Goal: Use online tool/utility: Utilize a website feature to perform a specific function

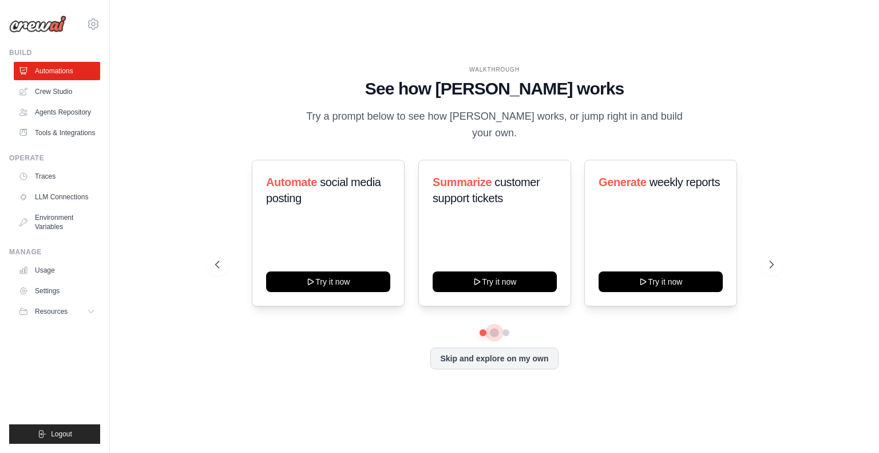
click at [495, 328] on button at bounding box center [494, 332] width 9 height 9
click at [506, 328] on button at bounding box center [505, 332] width 9 height 9
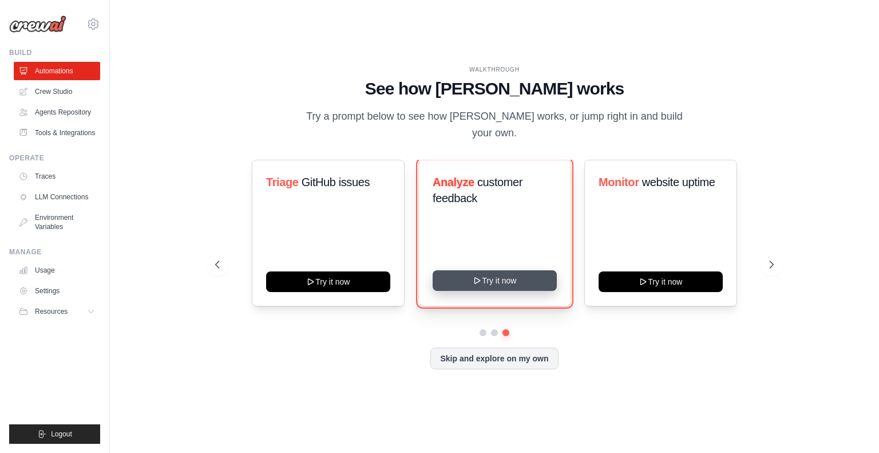
click at [490, 274] on button "Try it now" at bounding box center [495, 280] width 124 height 21
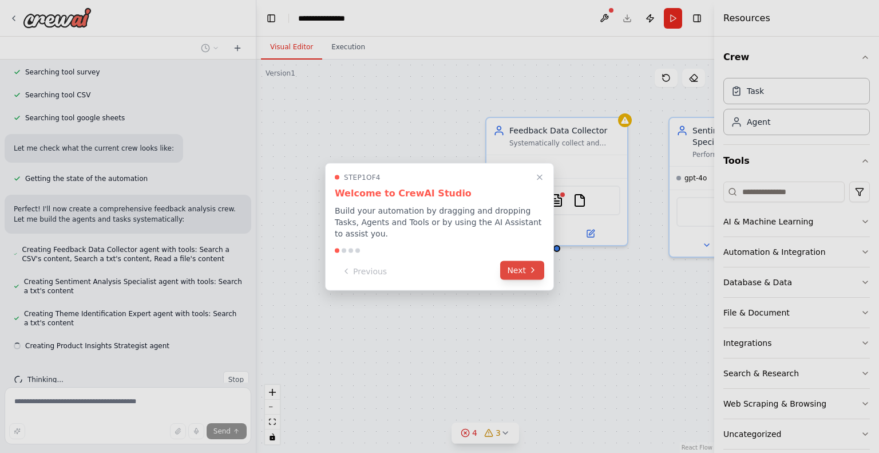
scroll to position [274, 0]
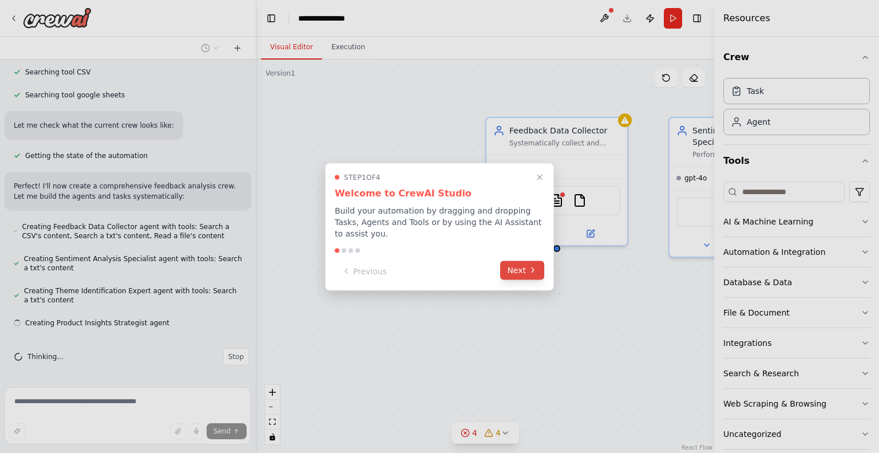
click at [510, 263] on button "Next" at bounding box center [522, 269] width 44 height 19
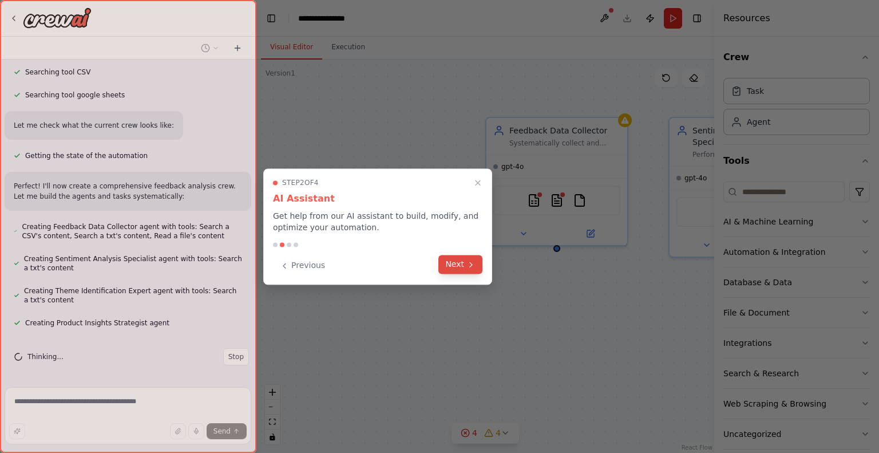
click at [465, 267] on button "Next" at bounding box center [460, 264] width 44 height 19
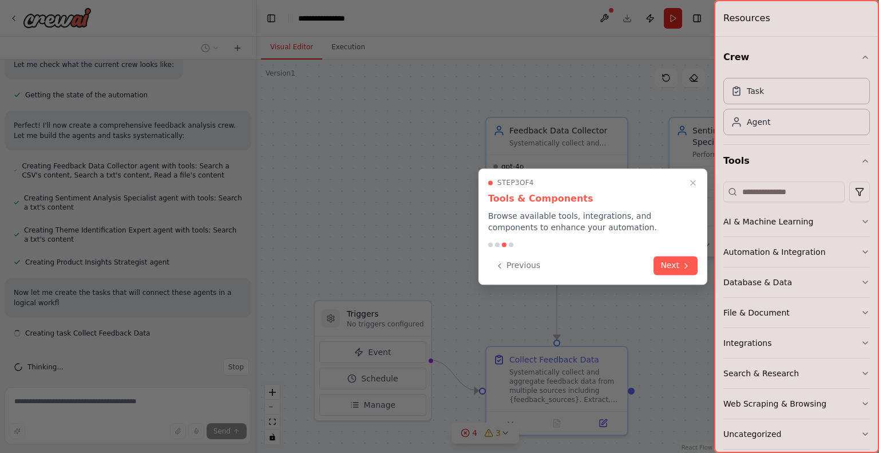
scroll to position [345, 0]
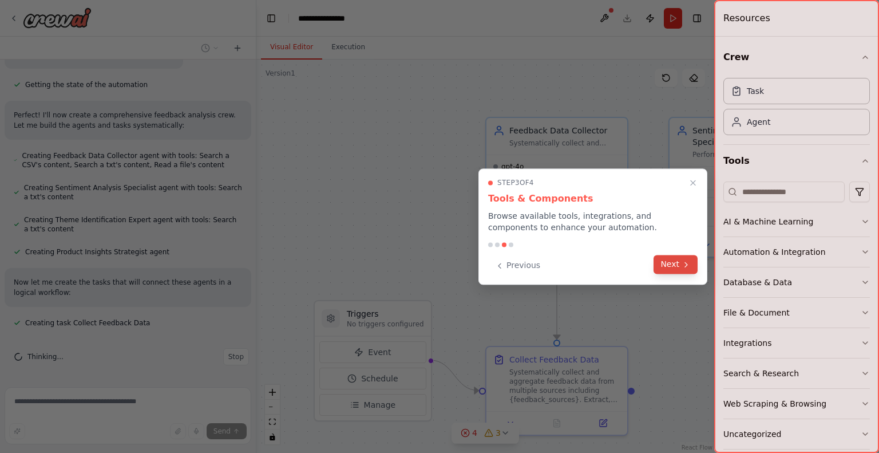
click at [677, 263] on button "Next" at bounding box center [676, 264] width 44 height 19
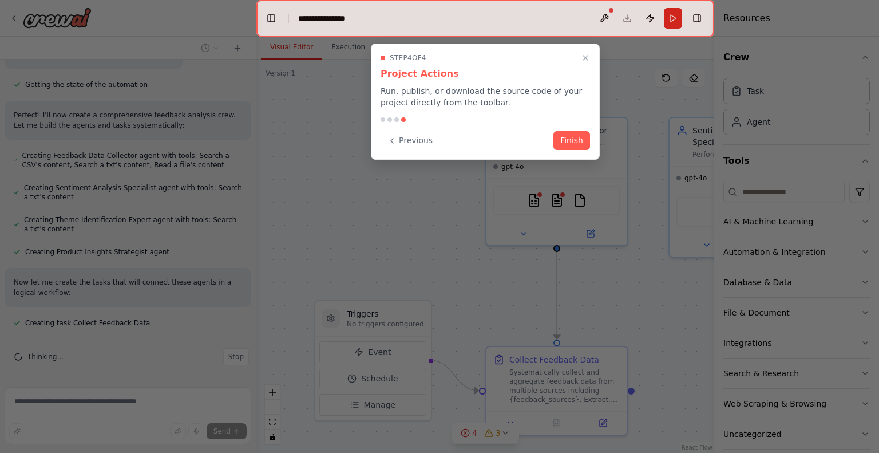
scroll to position [367, 0]
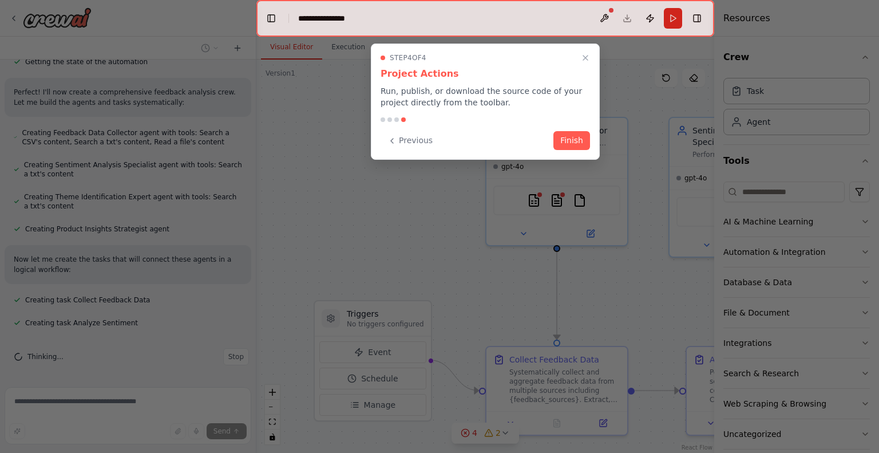
click at [381, 121] on div at bounding box center [383, 119] width 5 height 5
click at [408, 139] on button "Previous" at bounding box center [410, 139] width 59 height 19
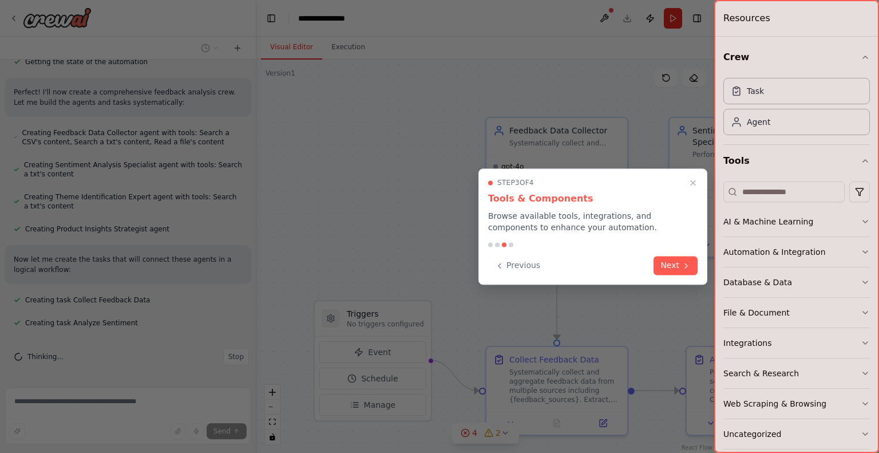
click at [408, 139] on div at bounding box center [439, 226] width 879 height 453
click at [528, 268] on button "Previous" at bounding box center [517, 264] width 59 height 19
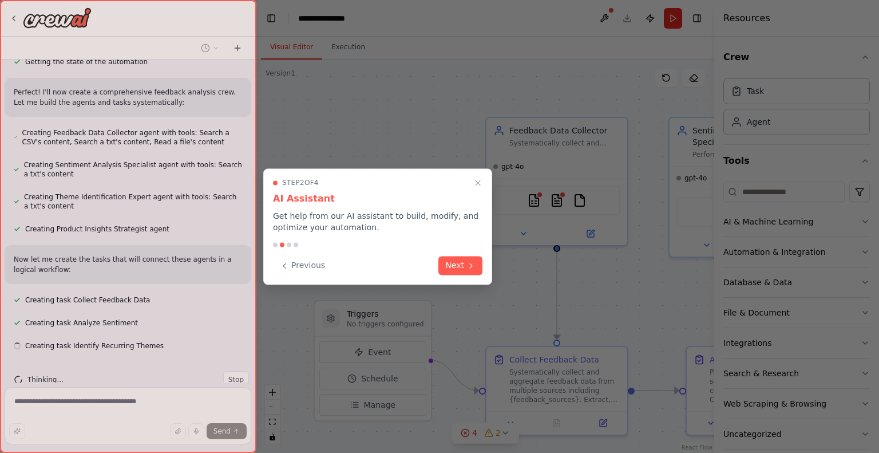
scroll to position [390, 0]
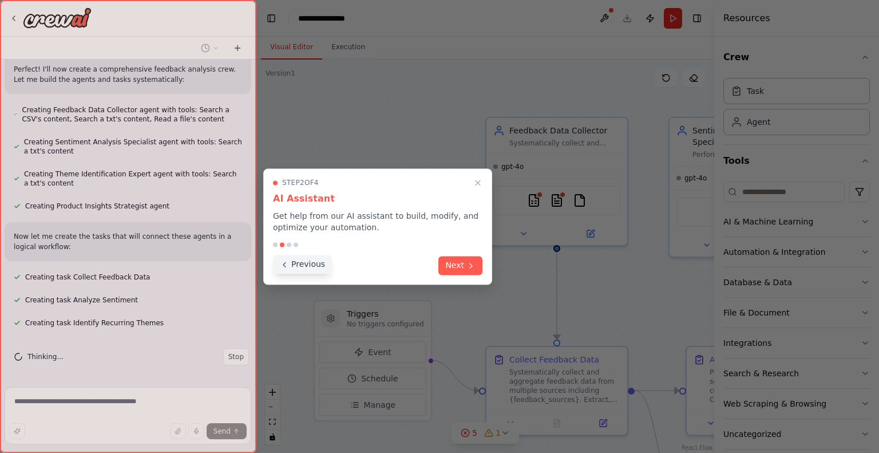
click at [300, 268] on button "Previous" at bounding box center [302, 264] width 59 height 19
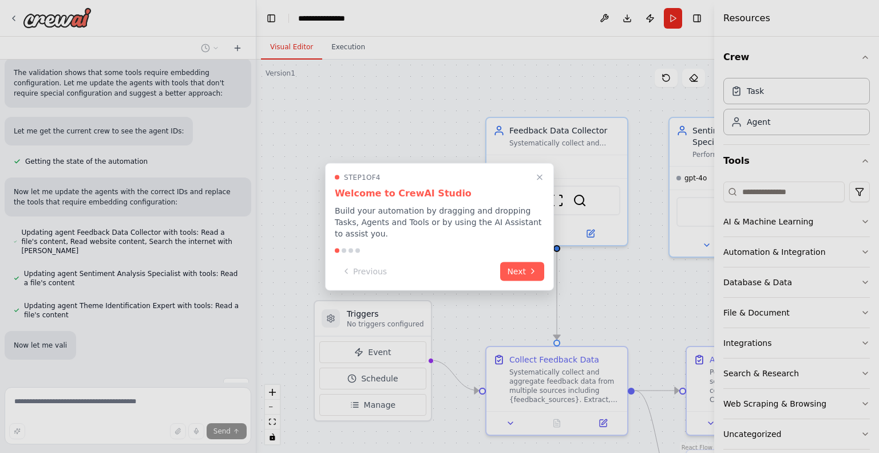
scroll to position [798, 0]
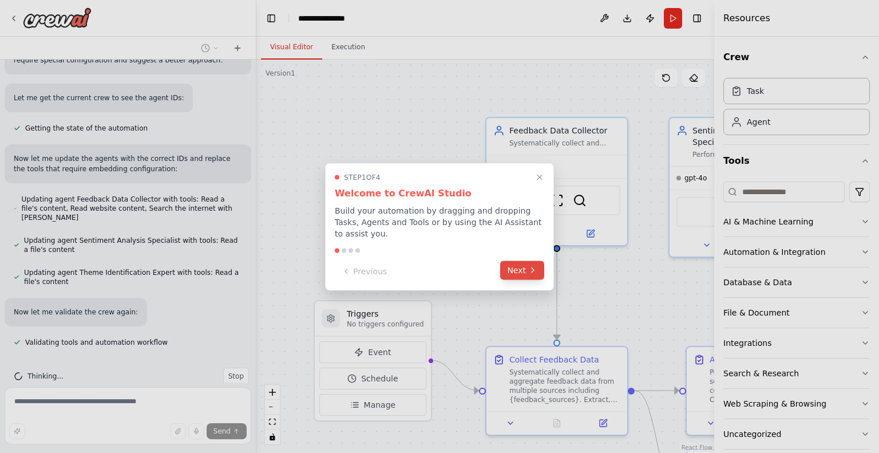
click at [529, 270] on button "Next" at bounding box center [522, 269] width 44 height 19
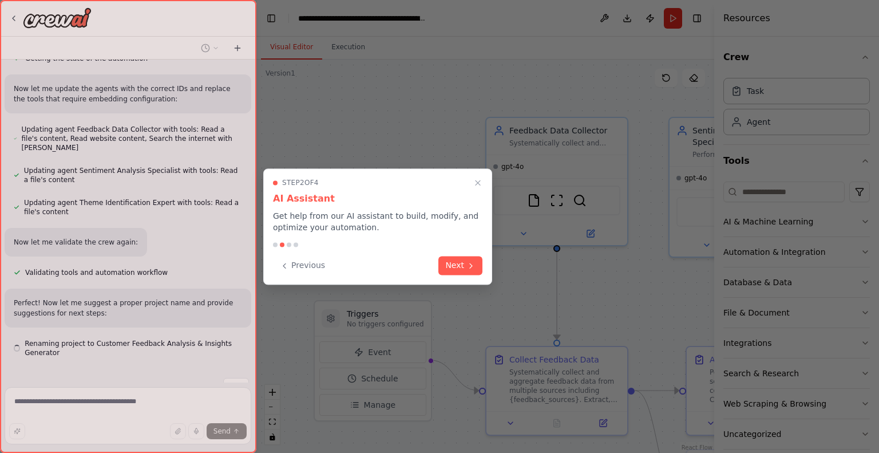
scroll to position [878, 0]
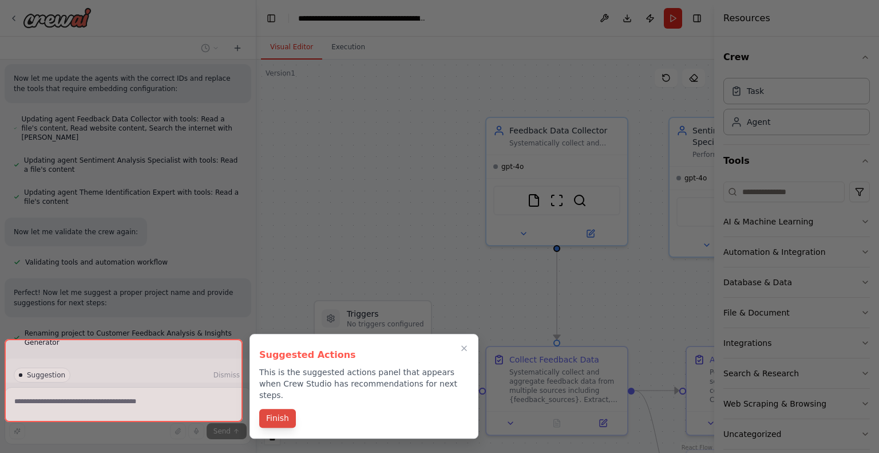
click at [273, 409] on button "Finish" at bounding box center [277, 418] width 37 height 19
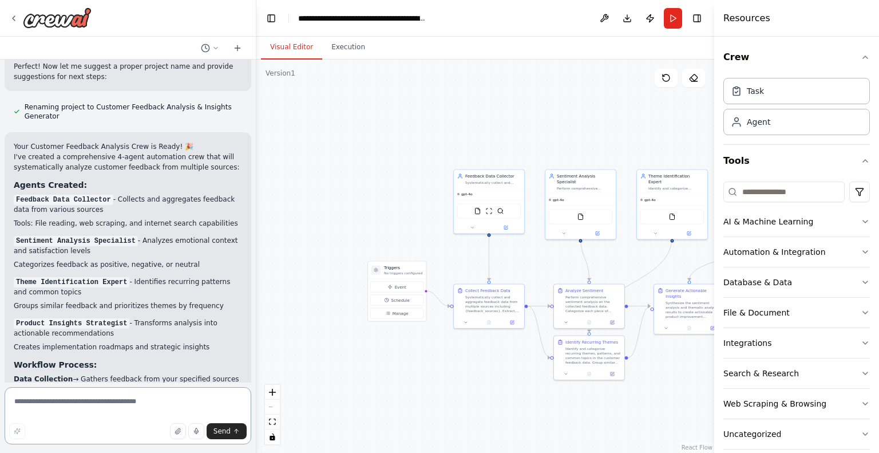
scroll to position [1118, 0]
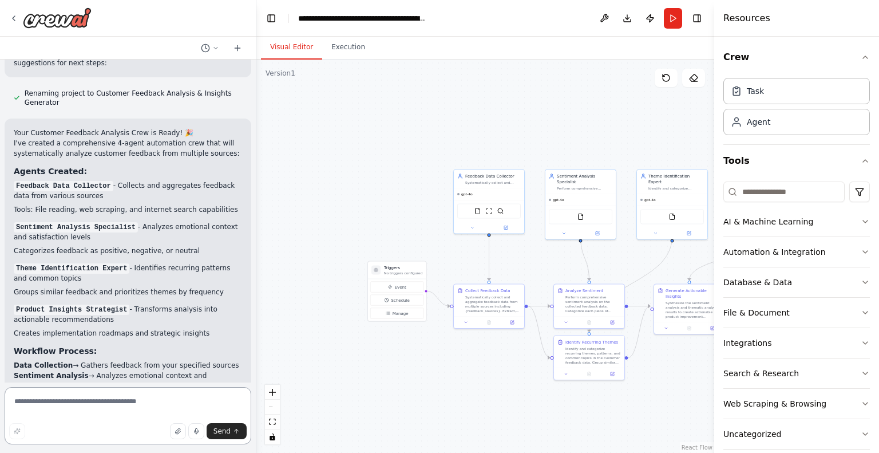
click at [252, 286] on div at bounding box center [254, 226] width 5 height 453
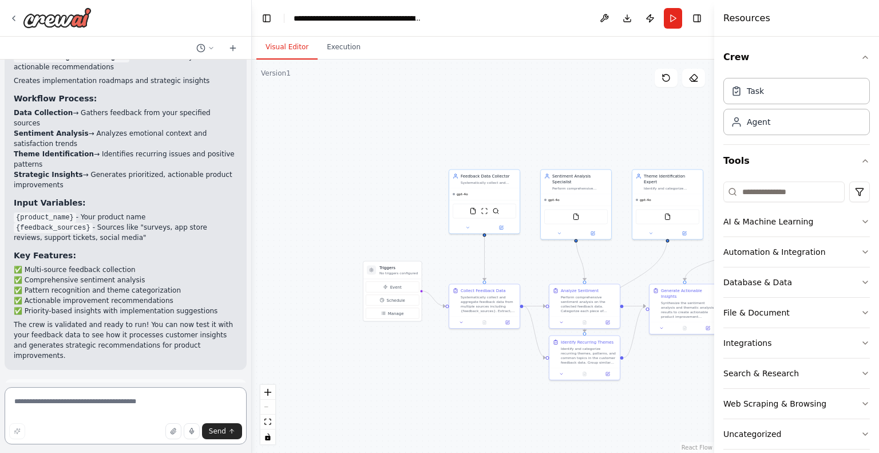
scroll to position [1418, 0]
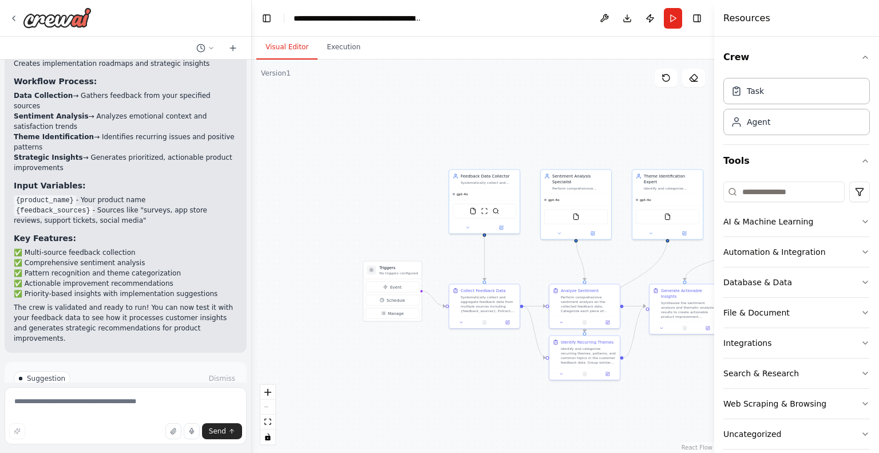
click at [103, 422] on span "Run Automation" at bounding box center [131, 426] width 56 height 9
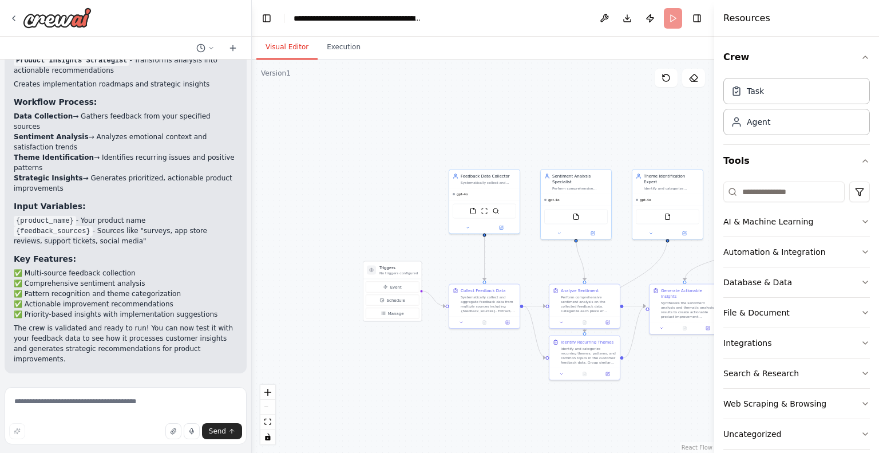
scroll to position [1326, 0]
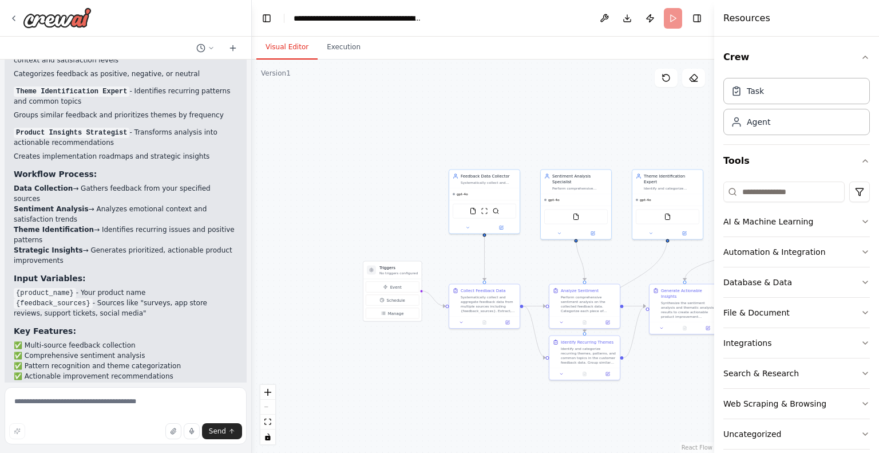
click at [101, 395] on p "The crew is validated and ready to run! You can now test it with your feedback …" at bounding box center [126, 415] width 224 height 41
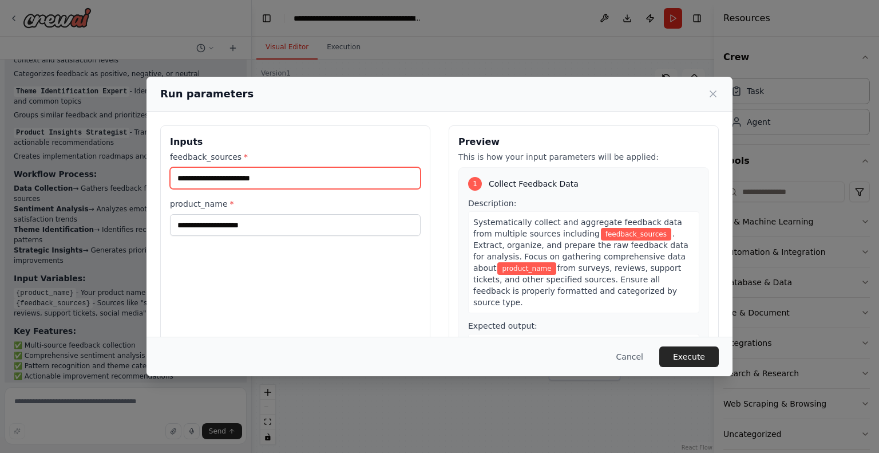
click at [249, 181] on input "feedback_sources *" at bounding box center [295, 178] width 251 height 22
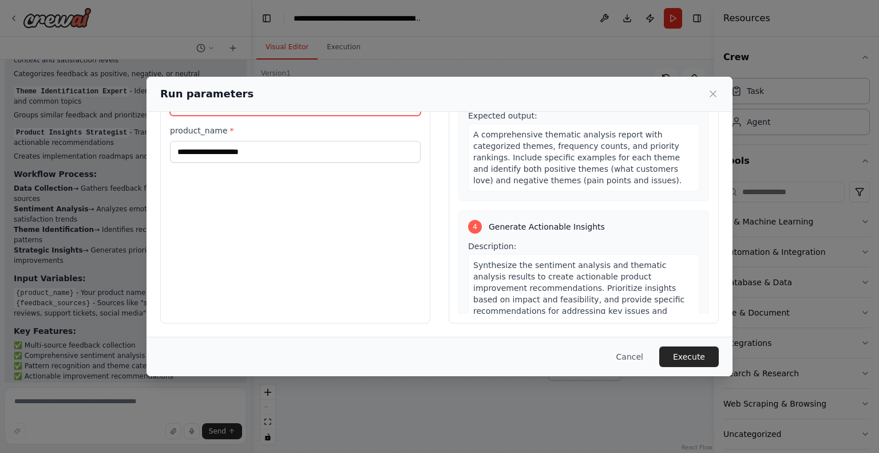
scroll to position [0, 0]
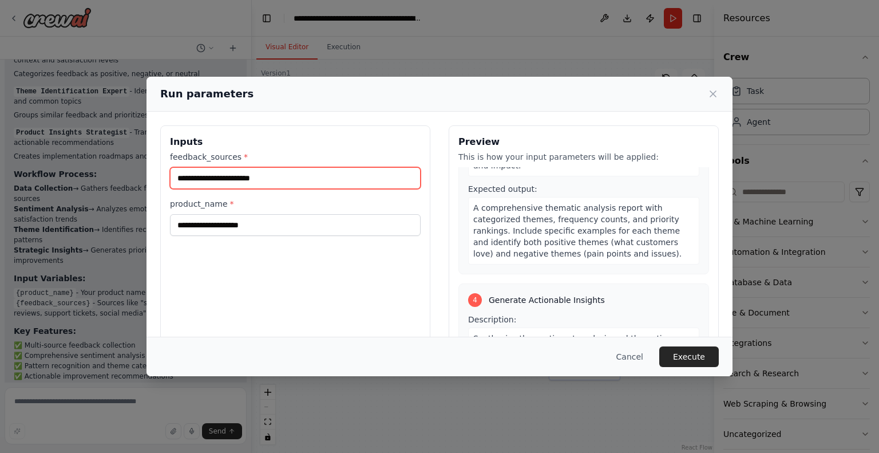
click at [225, 185] on input "feedback_sources *" at bounding box center [295, 178] width 251 height 22
click at [220, 178] on input "feedback_sources *" at bounding box center [295, 178] width 251 height 22
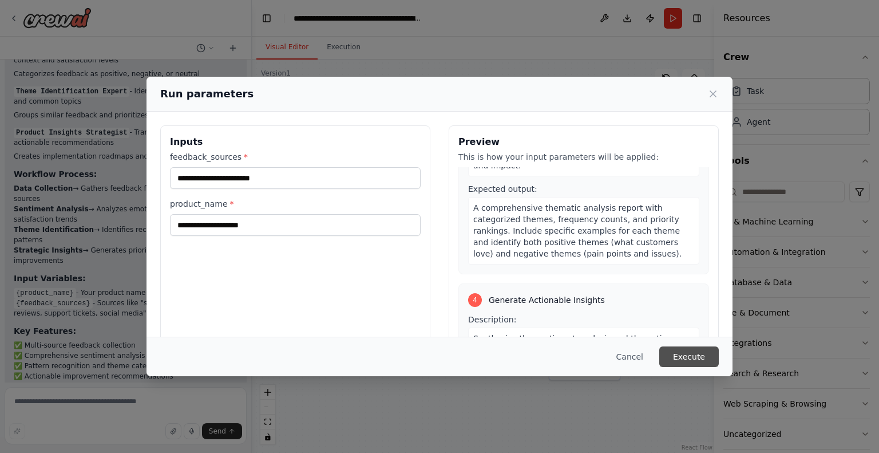
click at [680, 357] on button "Execute" at bounding box center [689, 356] width 60 height 21
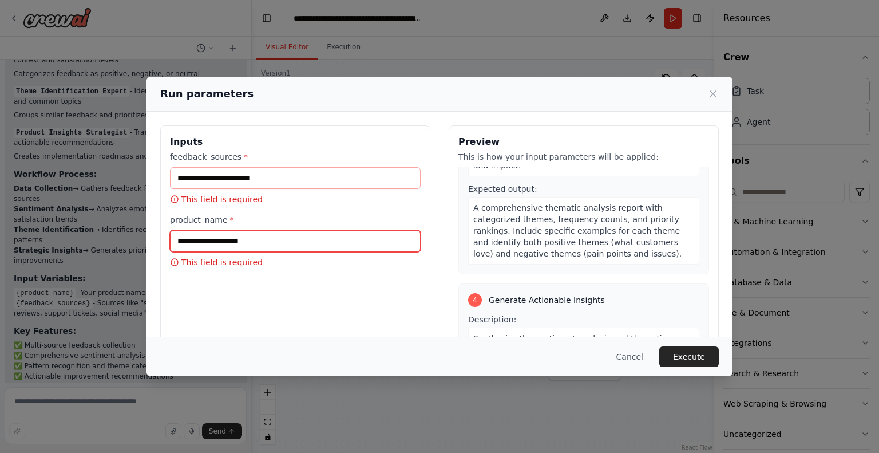
click at [215, 237] on input "product_name *" at bounding box center [295, 241] width 251 height 22
click at [634, 350] on button "Cancel" at bounding box center [629, 356] width 45 height 21
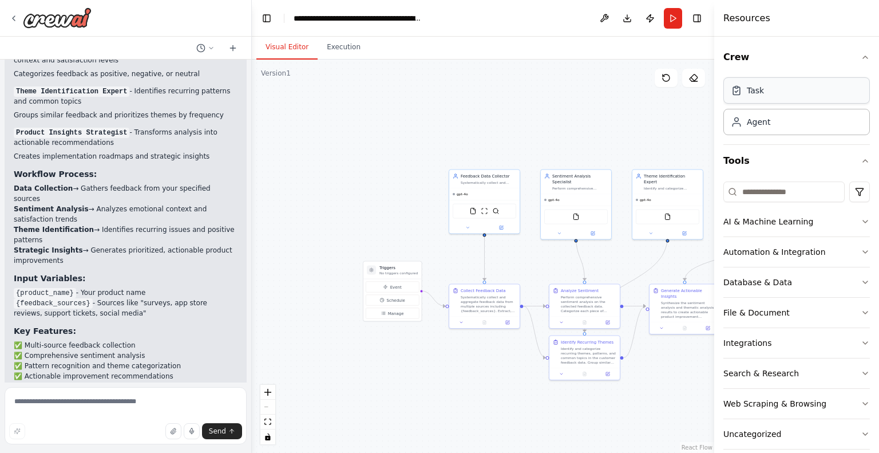
click at [779, 92] on div "Task" at bounding box center [796, 90] width 147 height 26
click at [863, 282] on icon "button" at bounding box center [865, 282] width 5 height 2
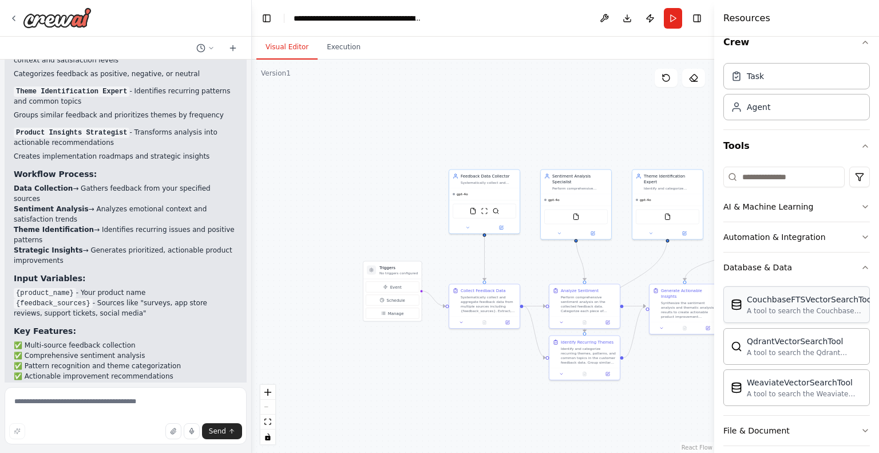
scroll to position [57, 0]
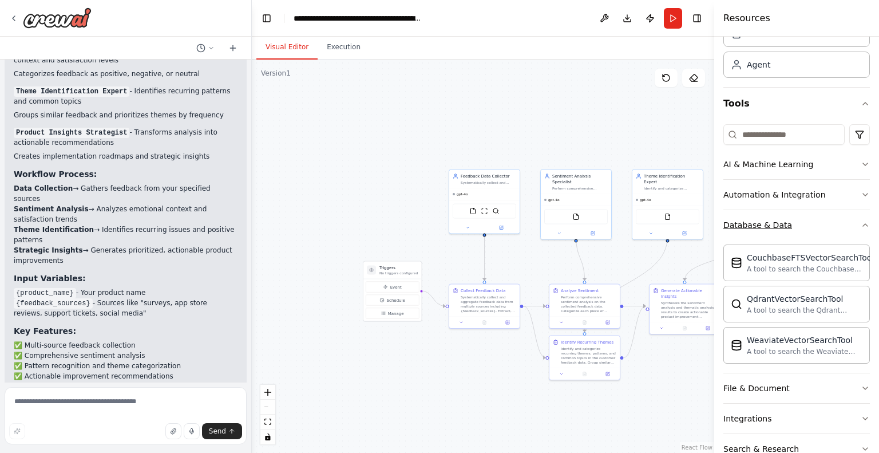
click at [861, 220] on icon "button" at bounding box center [865, 224] width 9 height 9
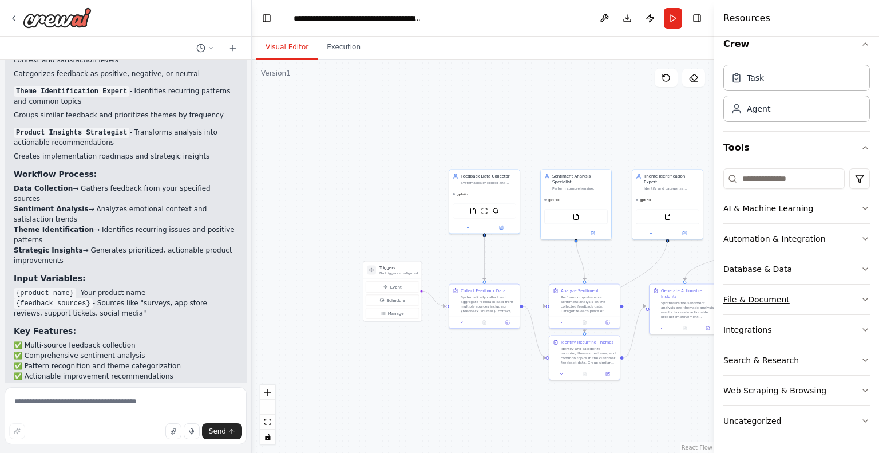
click at [863, 298] on icon "button" at bounding box center [865, 299] width 5 height 2
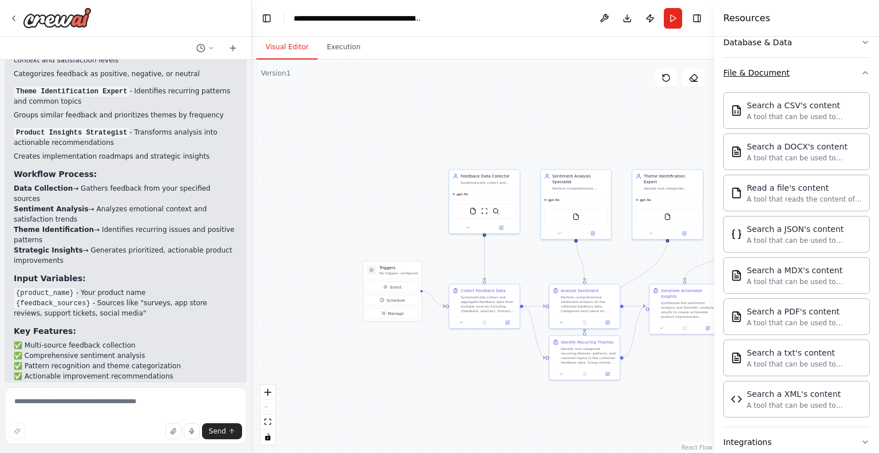
scroll to position [236, 0]
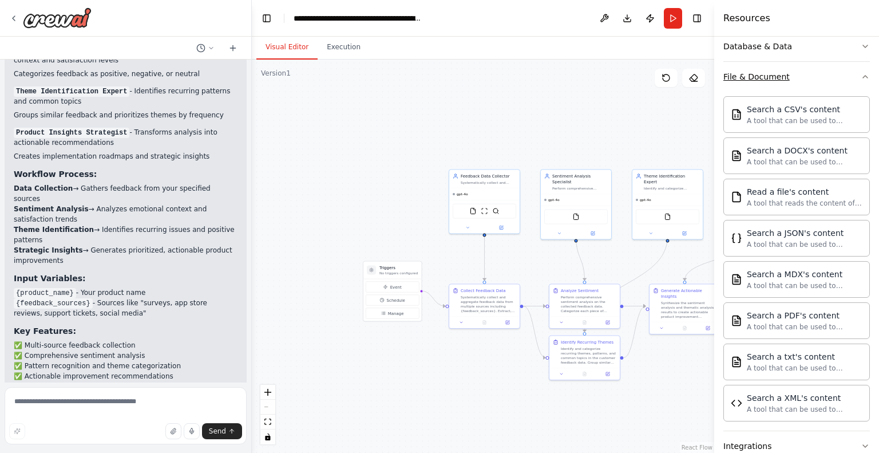
click at [861, 75] on icon "button" at bounding box center [865, 76] width 9 height 9
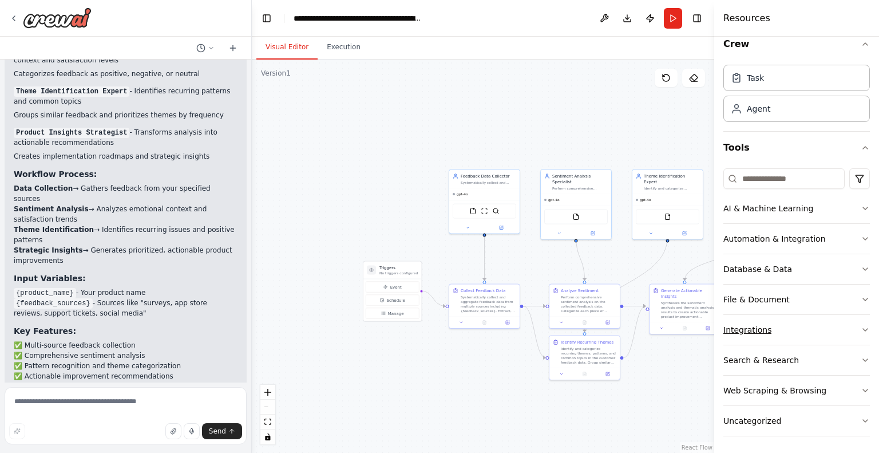
click at [861, 330] on icon "button" at bounding box center [865, 329] width 9 height 9
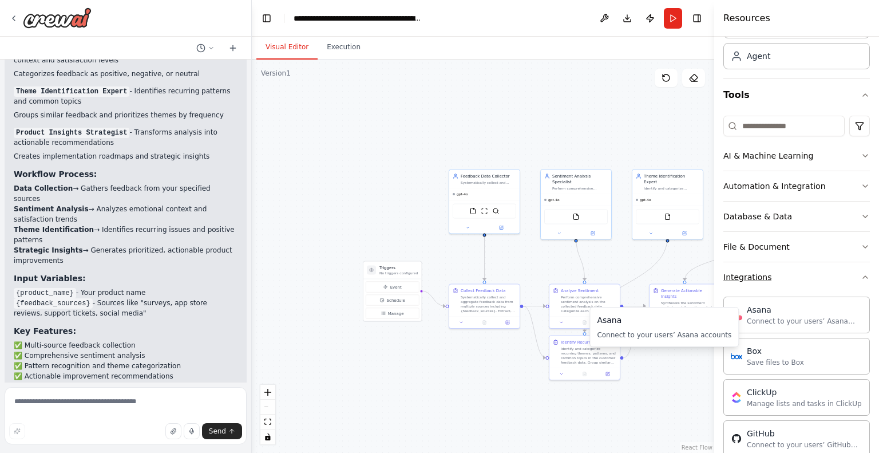
scroll to position [48, 0]
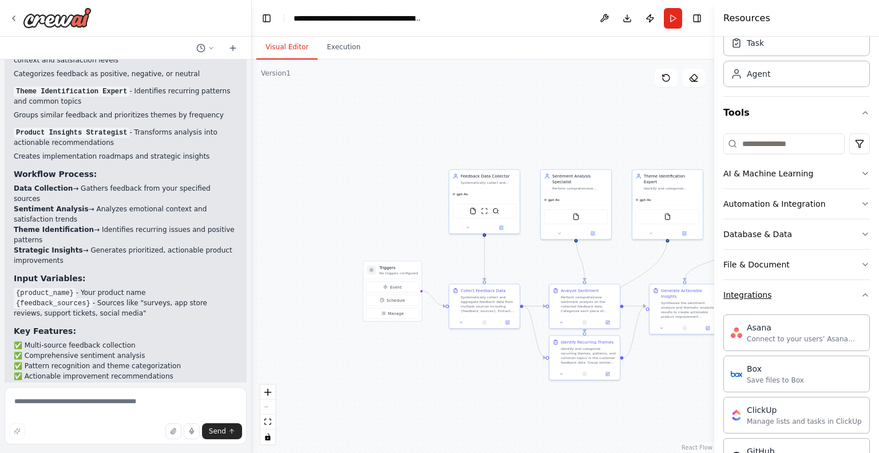
click at [861, 292] on icon "button" at bounding box center [865, 294] width 9 height 9
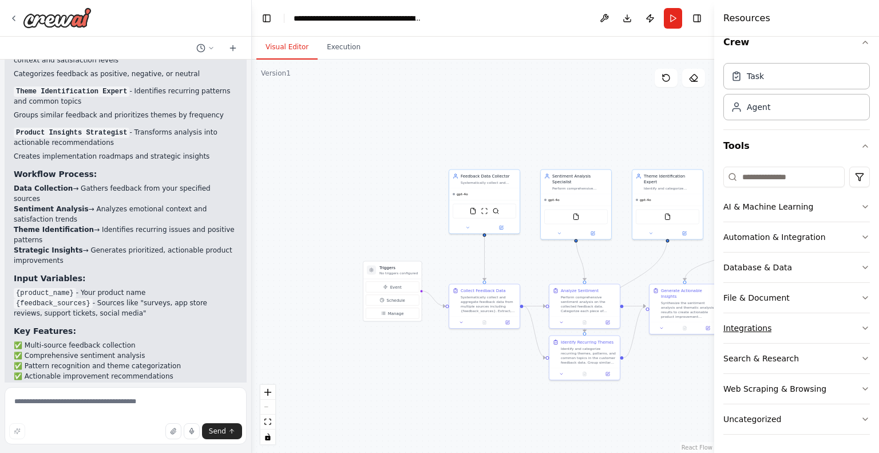
scroll to position [13, 0]
click at [861, 360] on icon "button" at bounding box center [865, 359] width 9 height 9
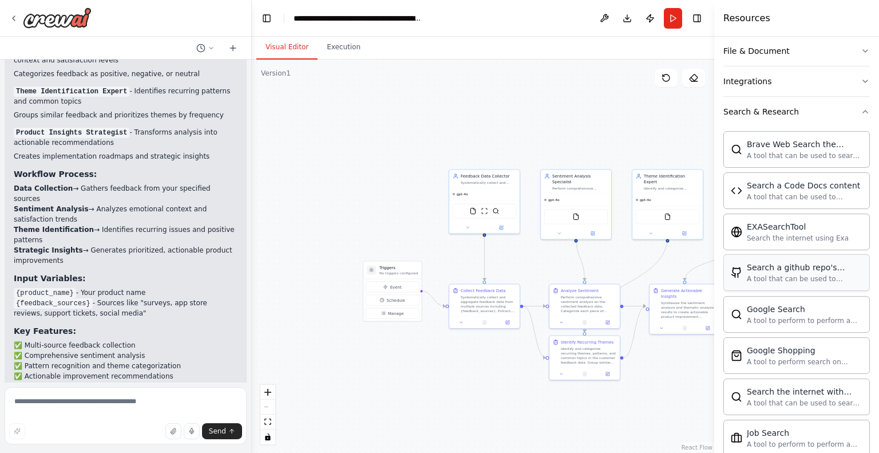
scroll to position [185, 0]
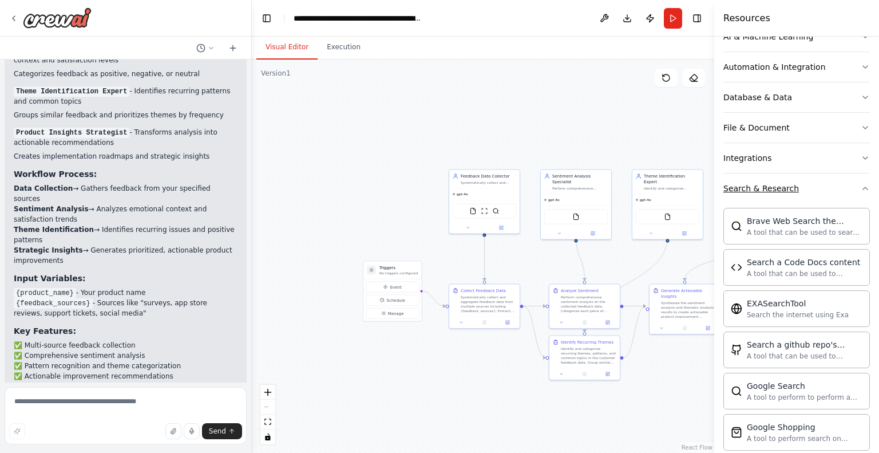
click at [861, 185] on icon "button" at bounding box center [865, 188] width 9 height 9
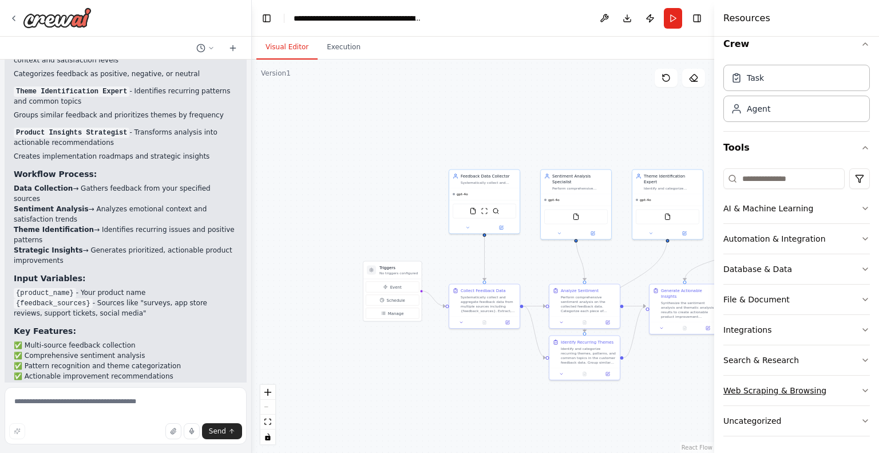
click at [861, 388] on icon "button" at bounding box center [865, 390] width 9 height 9
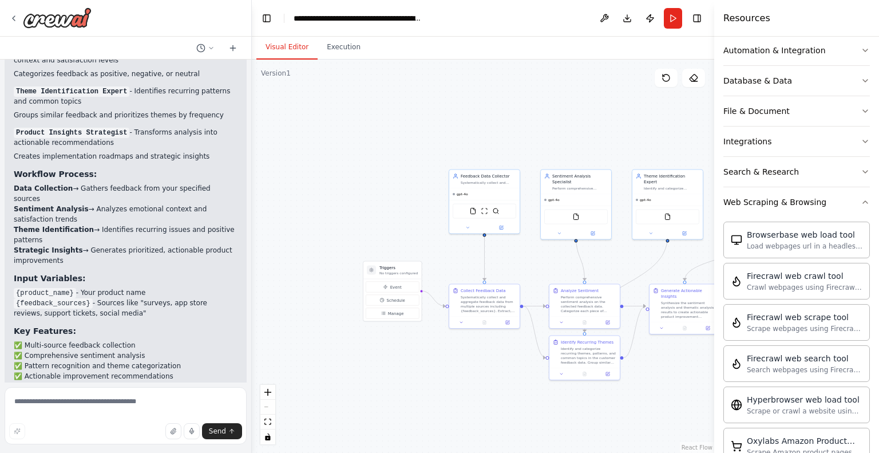
scroll to position [179, 0]
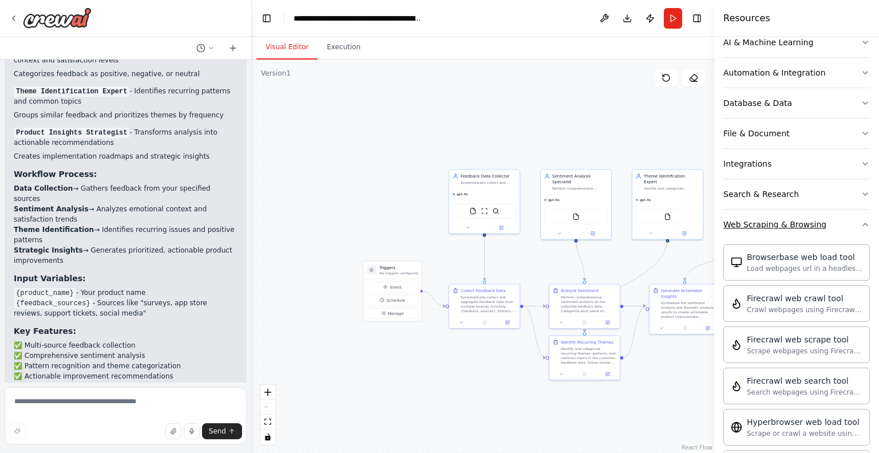
click at [863, 223] on icon "button" at bounding box center [865, 224] width 5 height 2
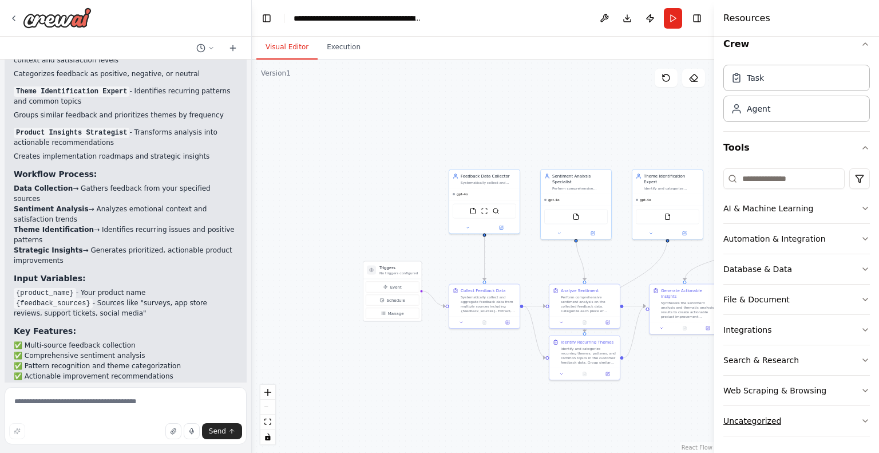
click at [861, 418] on icon "button" at bounding box center [865, 420] width 9 height 9
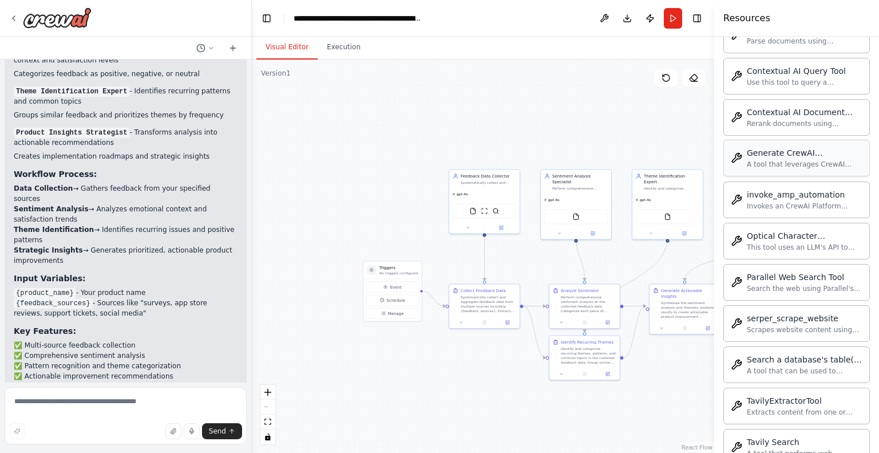
scroll to position [678, 0]
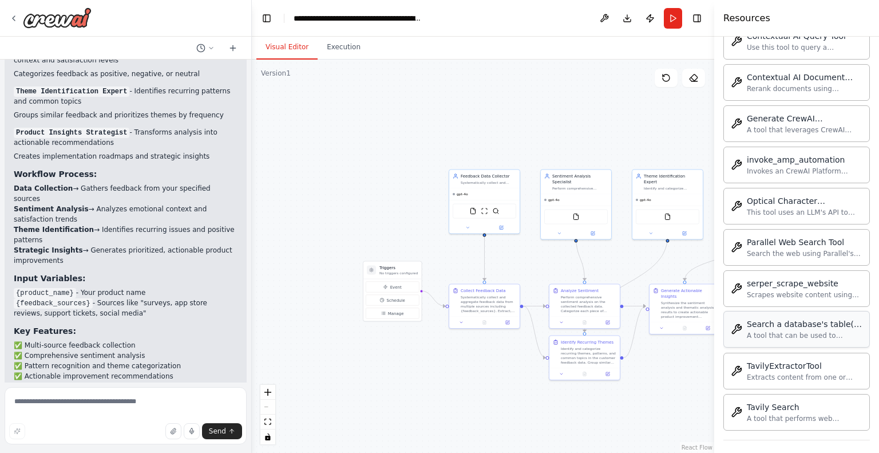
click at [821, 322] on div "Search a database's table(s) content" at bounding box center [805, 323] width 116 height 11
click at [777, 323] on div "Search a database's table(s) content" at bounding box center [805, 323] width 116 height 11
click at [784, 331] on div "A tool that can be used to semantic search a query from a database." at bounding box center [805, 335] width 116 height 9
click at [778, 338] on div "Search a database's table(s) content A tool that can be used to semantic search…" at bounding box center [796, 329] width 147 height 37
click at [788, 331] on div "A tool that can be used to semantic search a query from a database." at bounding box center [805, 335] width 116 height 9
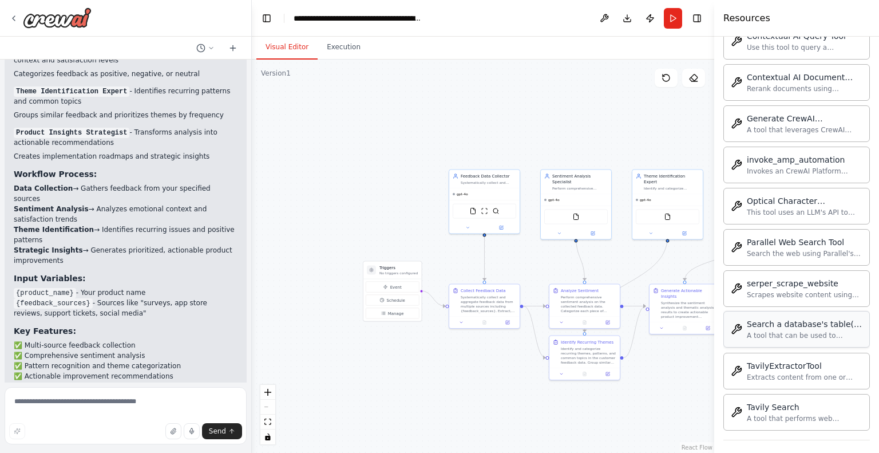
click at [788, 325] on div "Search a database's table(s) content A tool that can be used to semantic search…" at bounding box center [805, 329] width 116 height 22
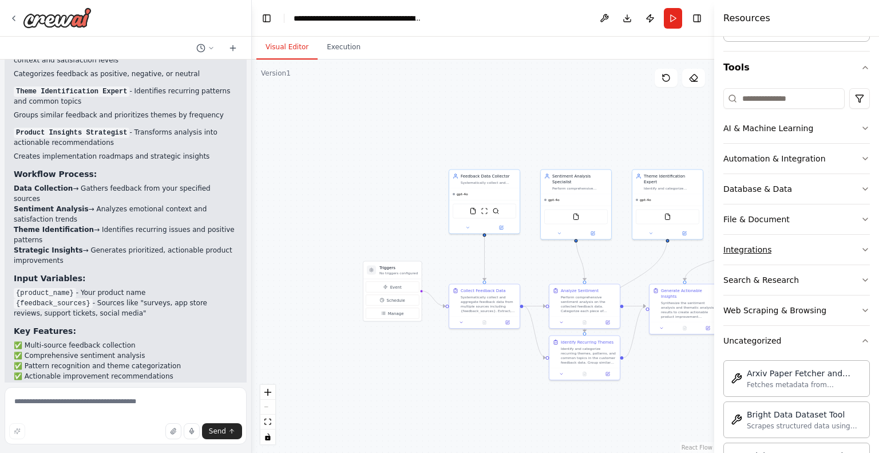
scroll to position [48, 0]
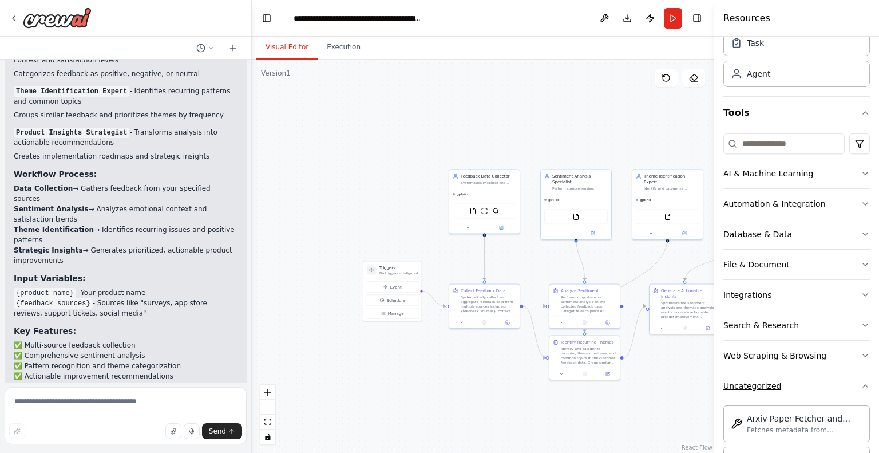
click at [861, 381] on icon "button" at bounding box center [865, 385] width 9 height 9
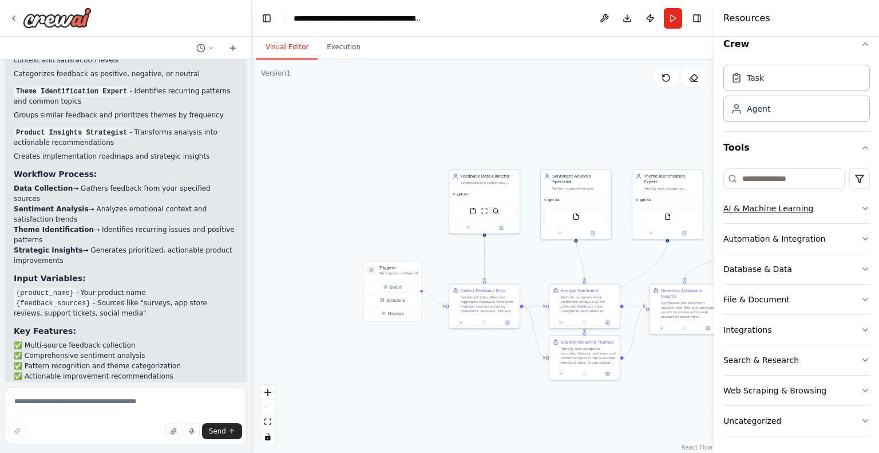
click at [861, 209] on icon "button" at bounding box center [865, 208] width 9 height 9
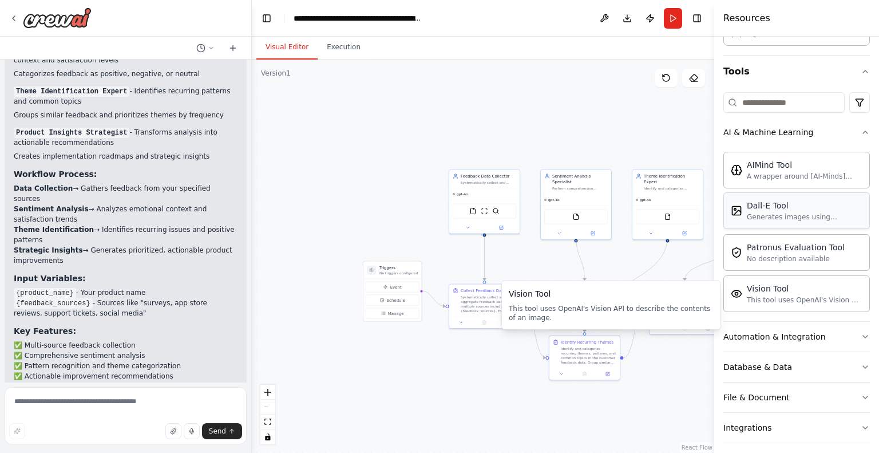
scroll to position [70, 0]
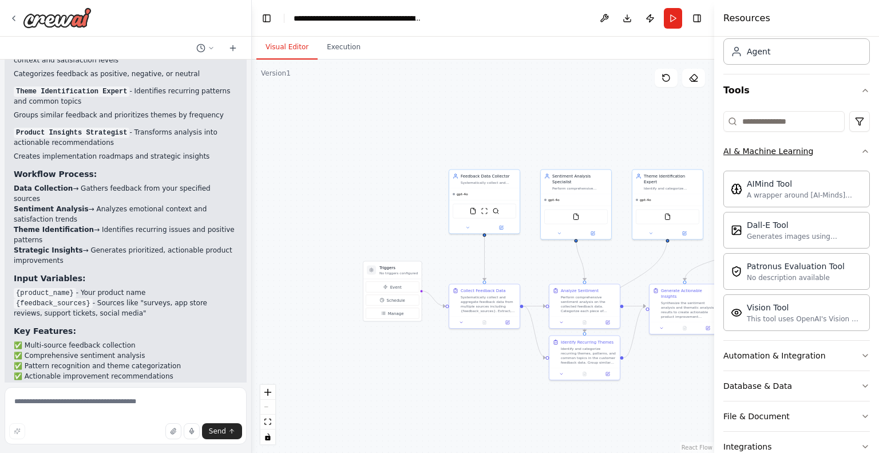
click at [861, 148] on icon "button" at bounding box center [865, 151] width 9 height 9
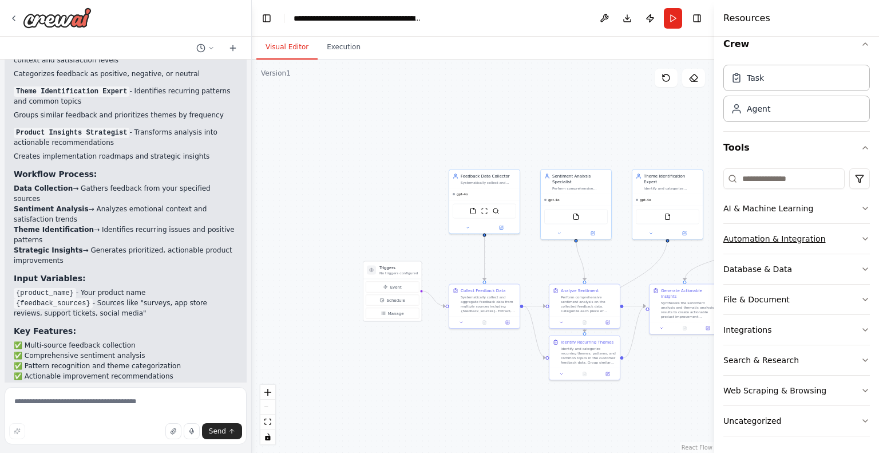
click at [861, 234] on icon "button" at bounding box center [865, 238] width 9 height 9
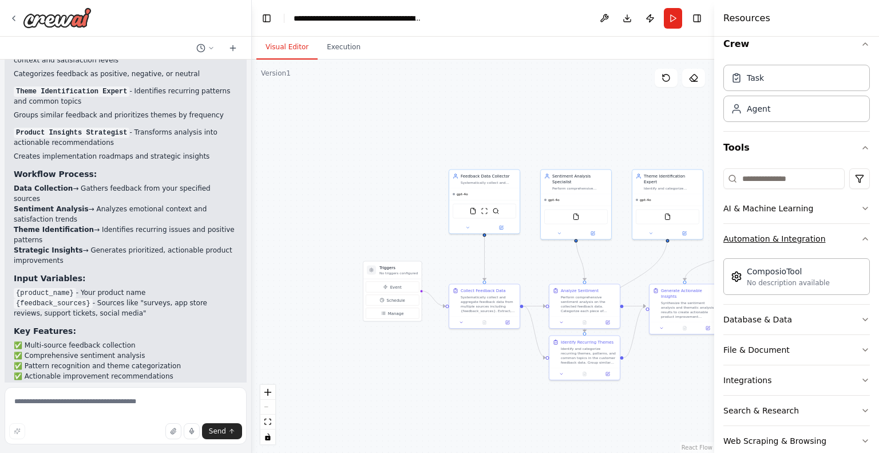
click at [863, 238] on icon "button" at bounding box center [865, 239] width 5 height 2
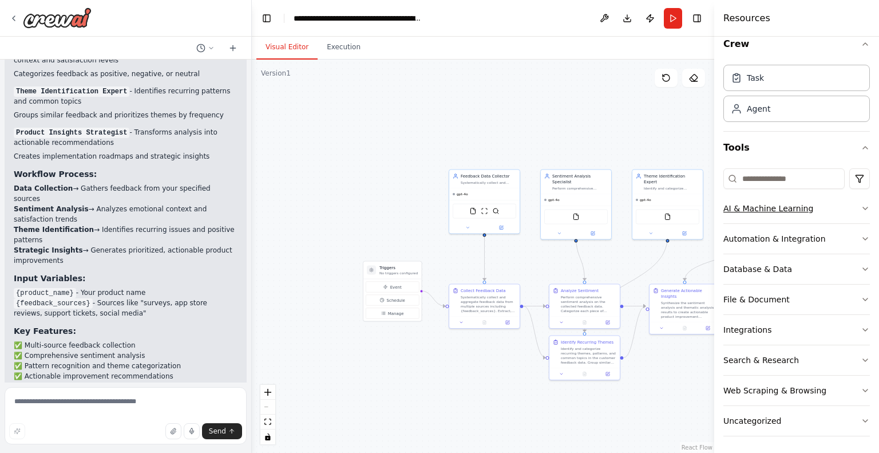
scroll to position [0, 0]
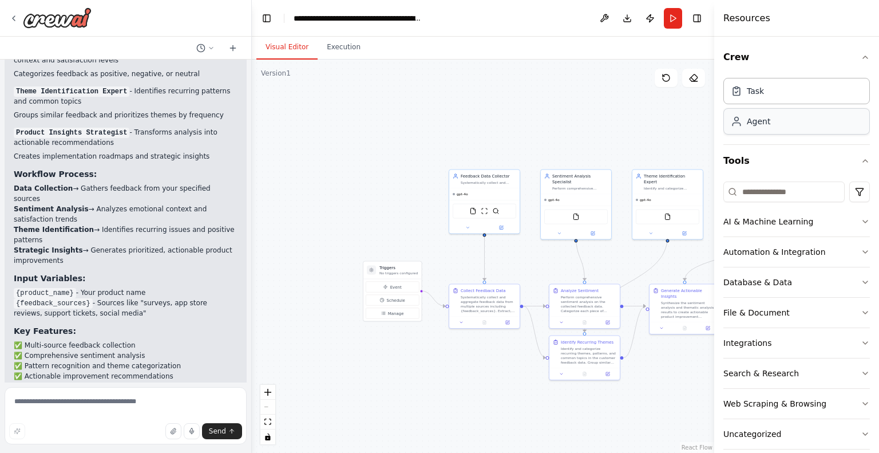
click at [754, 121] on div "Agent" at bounding box center [758, 121] width 23 height 11
click at [760, 105] on div "Task Agent" at bounding box center [796, 104] width 147 height 62
click at [760, 91] on div "Task" at bounding box center [755, 90] width 17 height 11
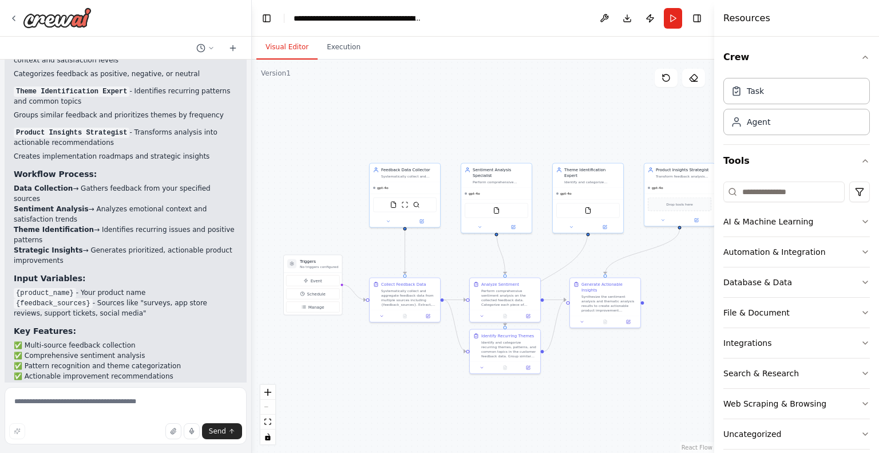
drag, startPoint x: 672, startPoint y: 398, endPoint x: 592, endPoint y: 392, distance: 79.8
click at [592, 392] on div ".deletable-edge-delete-btn { width: 20px; height: 20px; border: 0px solid #ffff…" at bounding box center [483, 256] width 462 height 393
